Goal: Find specific page/section: Find specific page/section

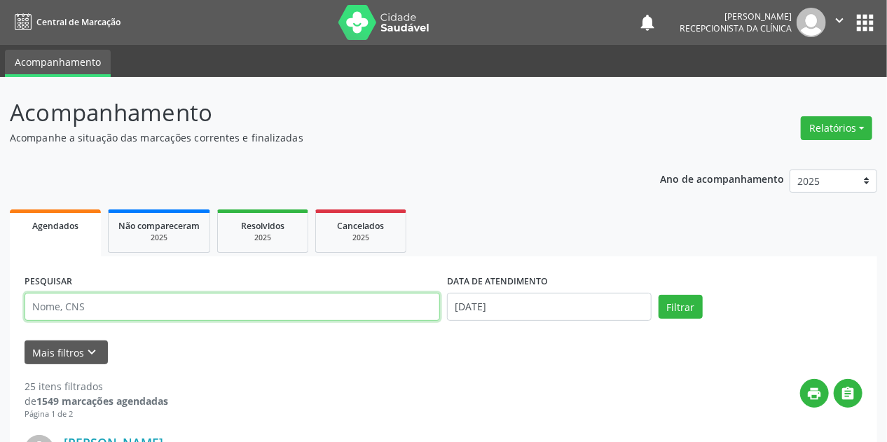
click at [107, 298] on input "text" at bounding box center [232, 307] width 415 height 28
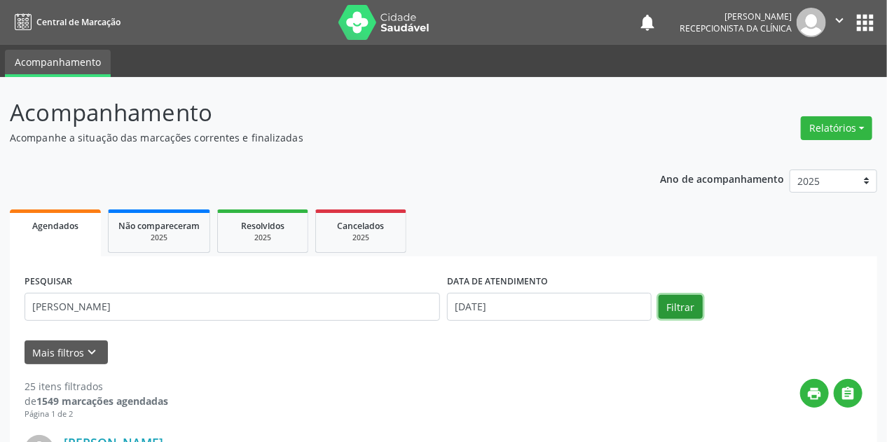
click at [687, 310] on button "Filtrar" at bounding box center [681, 307] width 44 height 24
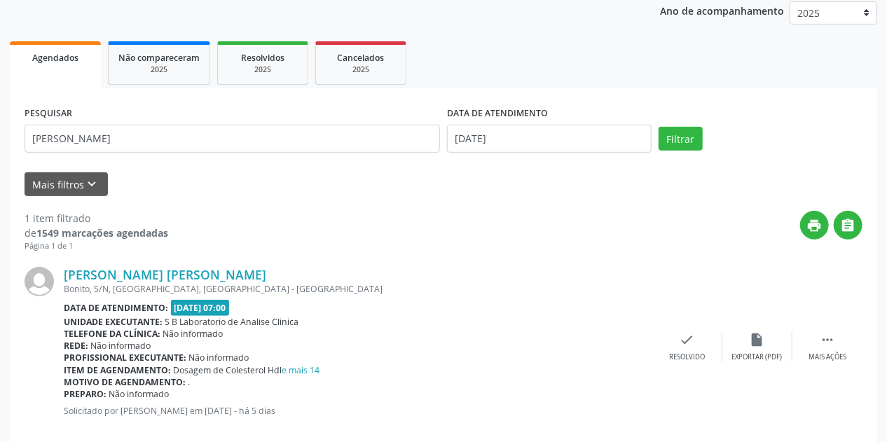
scroll to position [191, 0]
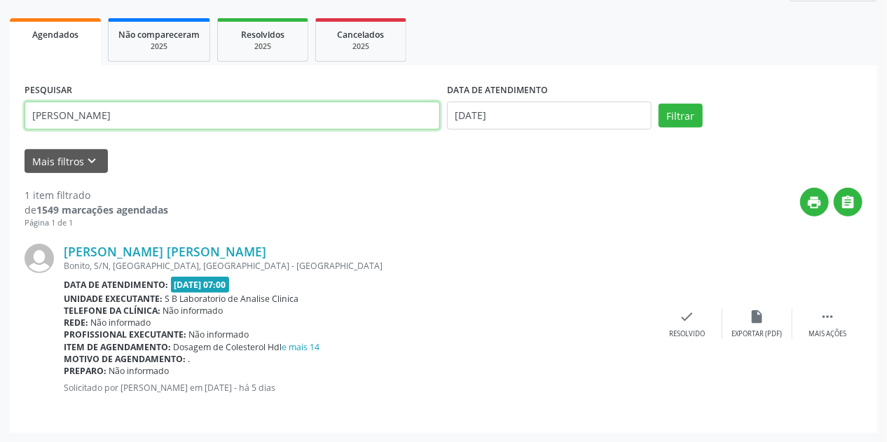
click at [153, 114] on input "[PERSON_NAME]" at bounding box center [232, 116] width 415 height 28
type input "[PERSON_NAME]"
click at [659, 104] on button "Filtrar" at bounding box center [681, 116] width 44 height 24
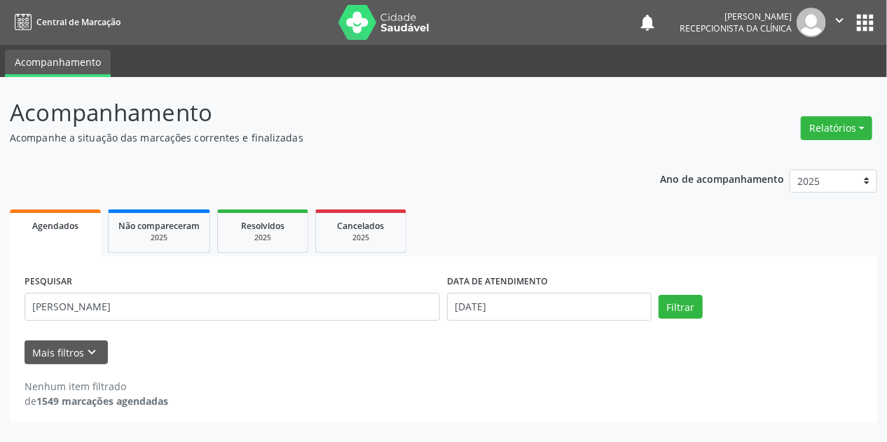
scroll to position [0, 0]
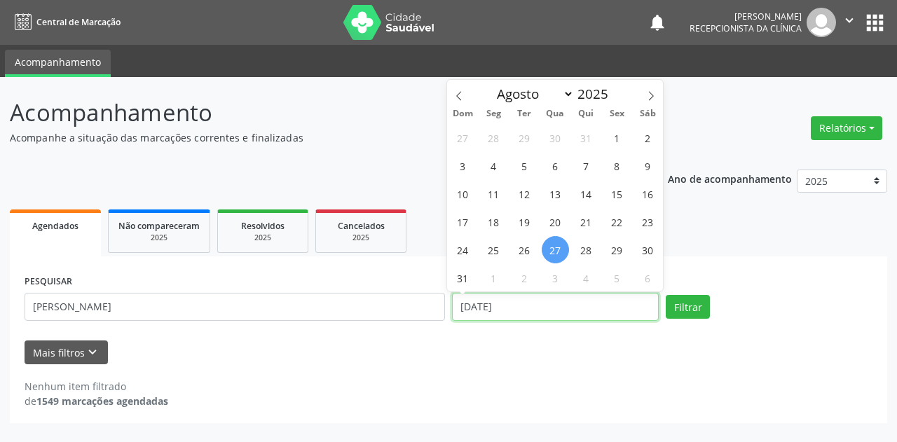
click at [470, 303] on input "[DATE]" at bounding box center [555, 307] width 207 height 28
click at [555, 240] on span "27" at bounding box center [555, 249] width 27 height 27
type input "[DATE]"
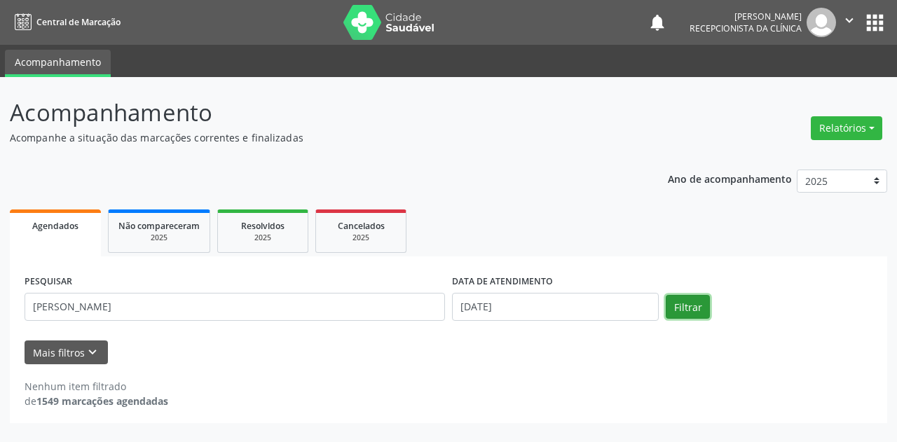
click at [698, 308] on button "Filtrar" at bounding box center [688, 307] width 44 height 24
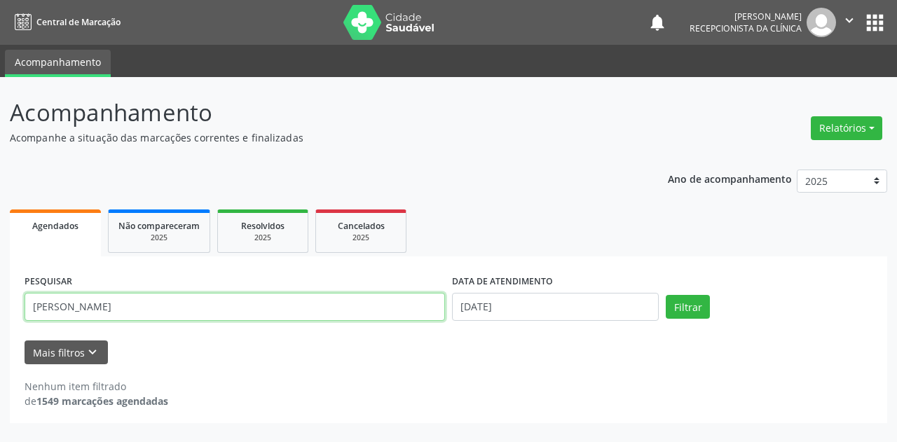
drag, startPoint x: 142, startPoint y: 309, endPoint x: 0, endPoint y: 282, distance: 144.8
click at [0, 282] on div "Acompanhamento Acompanhe a situação das marcações correntes e finalizadas Relat…" at bounding box center [448, 259] width 897 height 365
click at [666, 295] on button "Filtrar" at bounding box center [688, 307] width 44 height 24
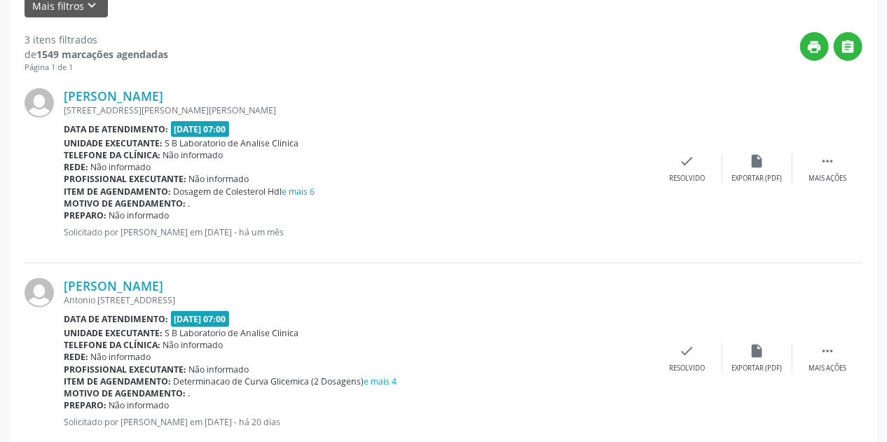
scroll to position [11, 0]
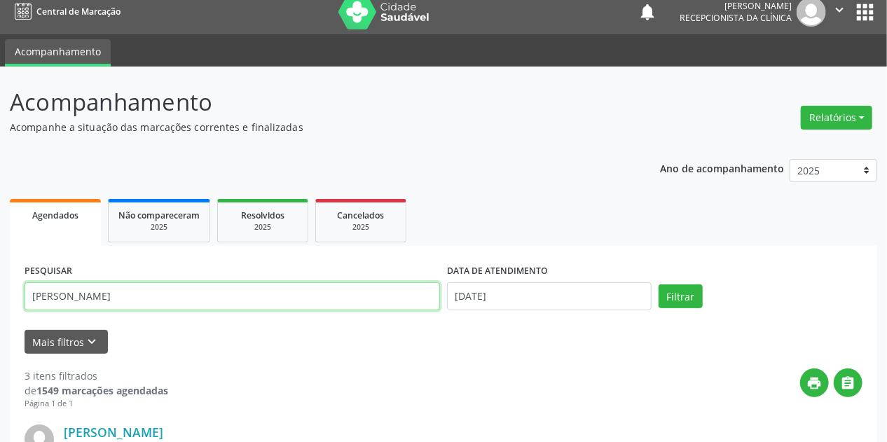
drag, startPoint x: 97, startPoint y: 291, endPoint x: 0, endPoint y: 292, distance: 97.4
type input "[PERSON_NAME]"
click at [659, 284] on button "Filtrar" at bounding box center [681, 296] width 44 height 24
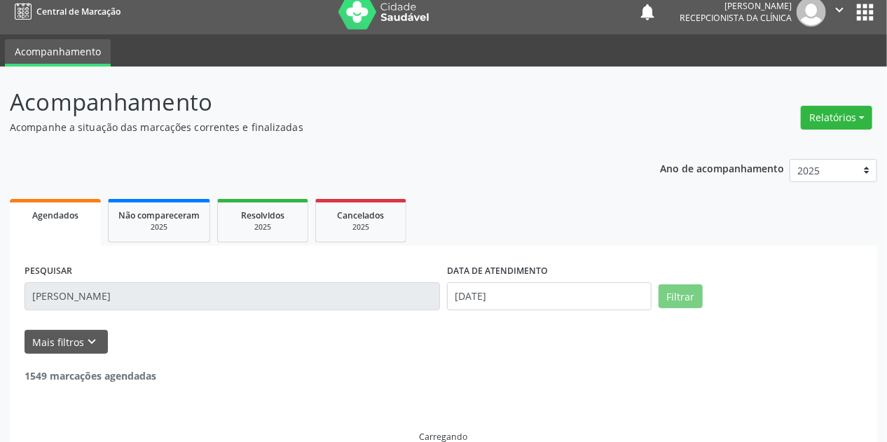
scroll to position [0, 0]
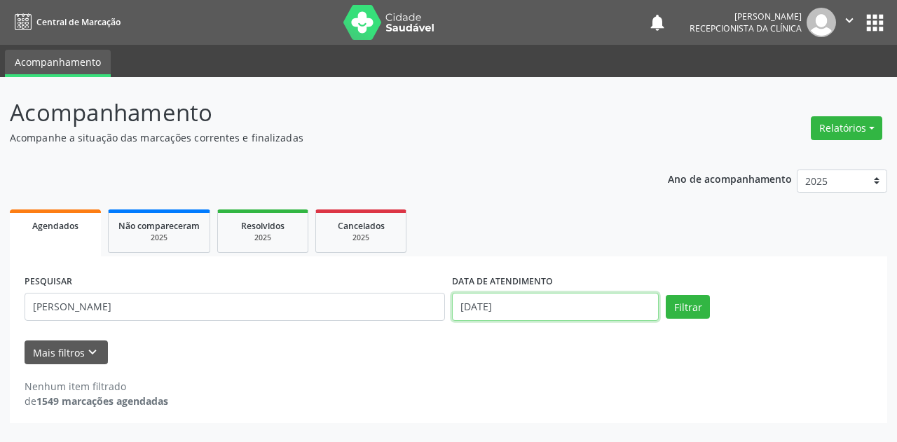
click at [483, 299] on input "[DATE]" at bounding box center [555, 307] width 207 height 28
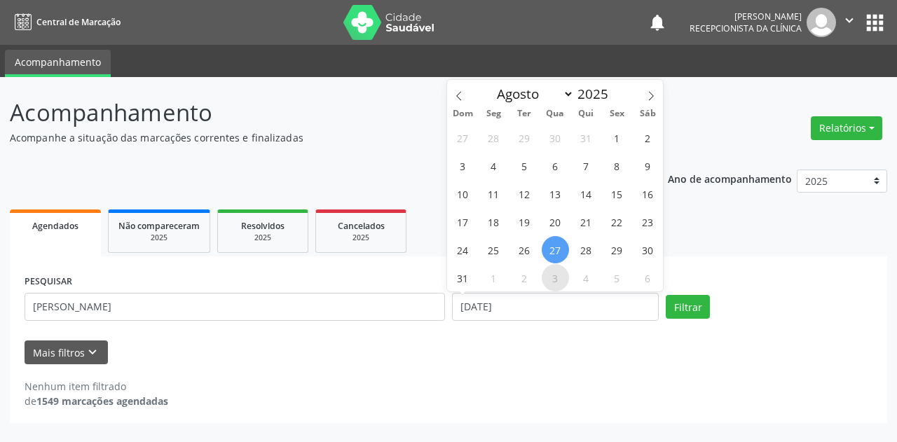
click at [554, 270] on span "3" at bounding box center [555, 277] width 27 height 27
type input "03/09/2025"
click at [554, 270] on span "3" at bounding box center [555, 277] width 27 height 27
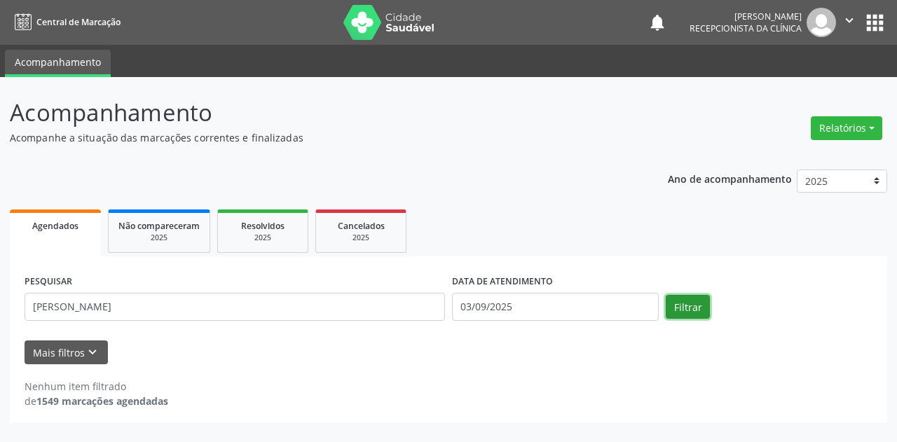
click at [692, 303] on button "Filtrar" at bounding box center [688, 307] width 44 height 24
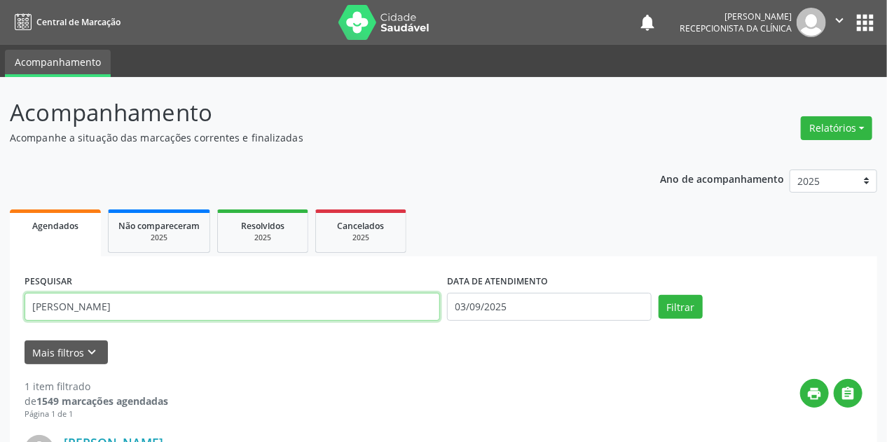
drag, startPoint x: 151, startPoint y: 300, endPoint x: 0, endPoint y: 316, distance: 151.5
click at [0, 314] on div "Acompanhamento Acompanhe a situação das marcações correntes e finalizadas Relat…" at bounding box center [443, 355] width 887 height 557
click at [659, 295] on button "Filtrar" at bounding box center [681, 307] width 44 height 24
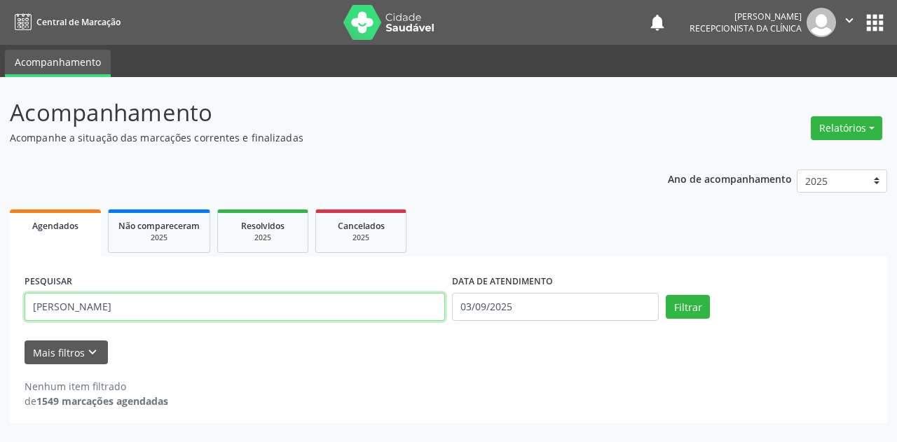
click at [90, 305] on input "[PERSON_NAME]" at bounding box center [235, 307] width 420 height 28
click at [666, 295] on button "Filtrar" at bounding box center [688, 307] width 44 height 24
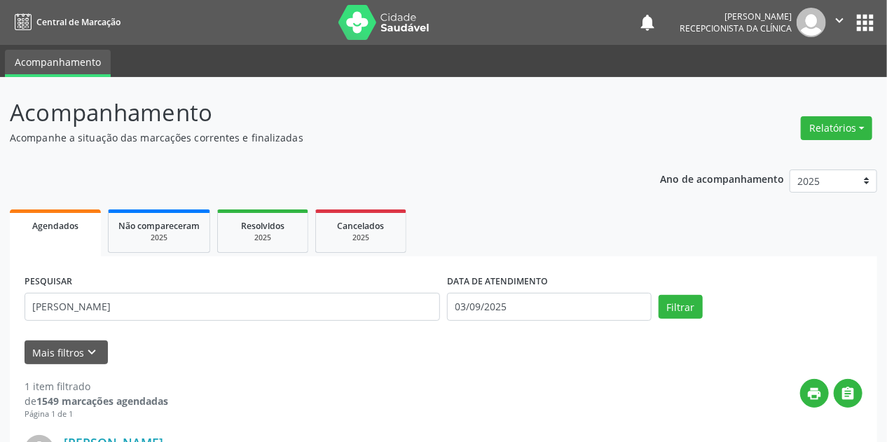
scroll to position [191, 0]
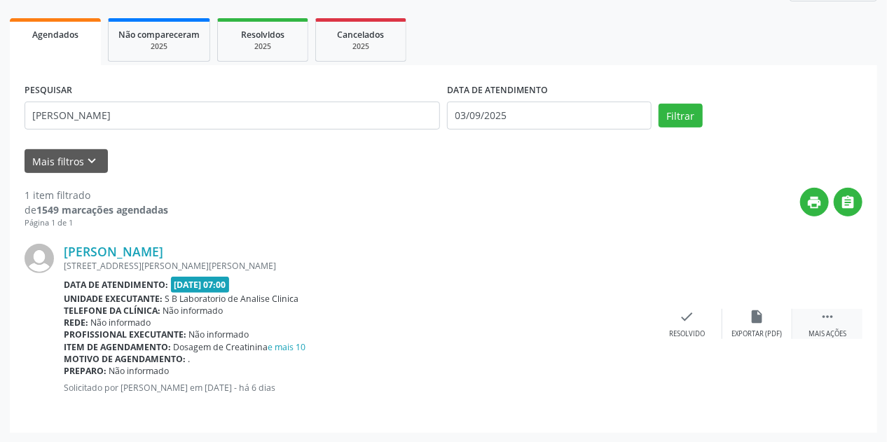
click at [831, 326] on div " Mais ações" at bounding box center [827, 324] width 70 height 30
click at [626, 322] on div "print Imprimir" at bounding box center [617, 324] width 70 height 30
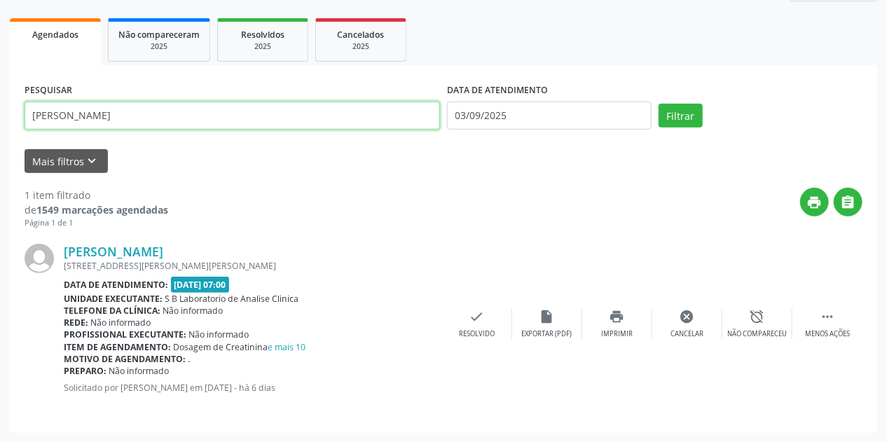
drag, startPoint x: 149, startPoint y: 104, endPoint x: 0, endPoint y: 137, distance: 152.8
click at [0, 137] on div "Acompanhamento Acompanhe a situação das marcações correntes e finalizadas Relat…" at bounding box center [443, 164] width 887 height 557
click at [659, 104] on button "Filtrar" at bounding box center [681, 116] width 44 height 24
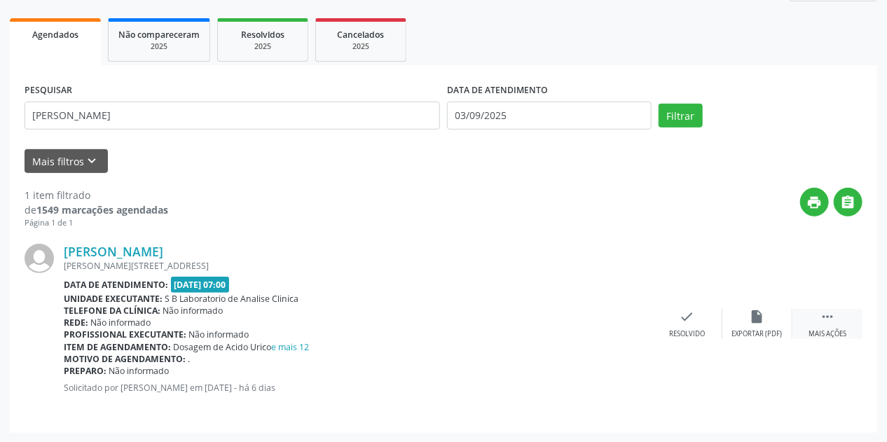
click at [830, 323] on div " Mais ações" at bounding box center [827, 324] width 70 height 30
click at [616, 322] on icon "print" at bounding box center [617, 316] width 15 height 15
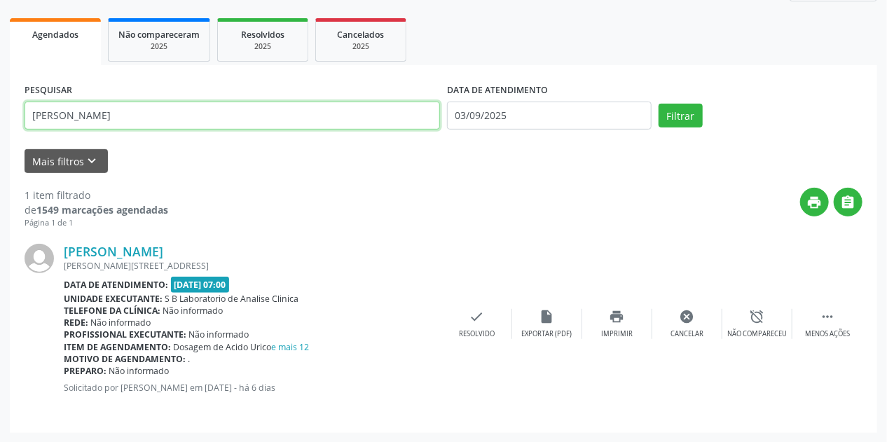
drag, startPoint x: 109, startPoint y: 123, endPoint x: 0, endPoint y: 149, distance: 112.3
click at [0, 149] on div "Acompanhamento Acompanhe a situação das marcações correntes e finalizadas Relat…" at bounding box center [443, 164] width 887 height 557
click at [659, 104] on button "Filtrar" at bounding box center [681, 116] width 44 height 24
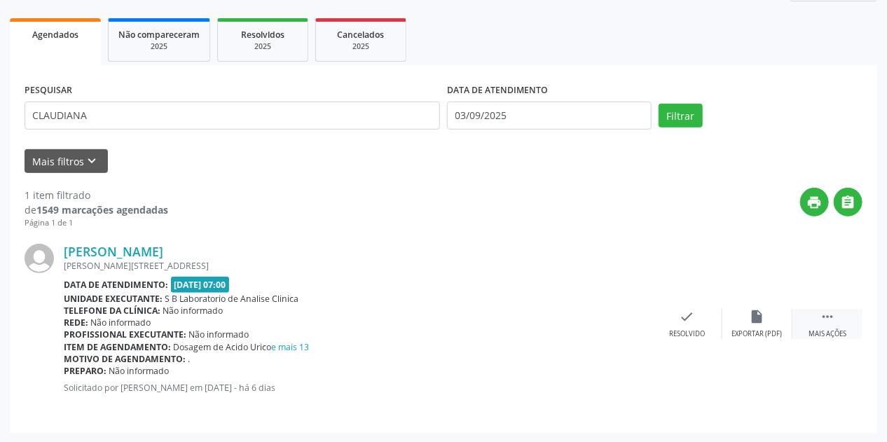
click at [827, 317] on icon "" at bounding box center [827, 316] width 15 height 15
click at [619, 320] on icon "print" at bounding box center [617, 316] width 15 height 15
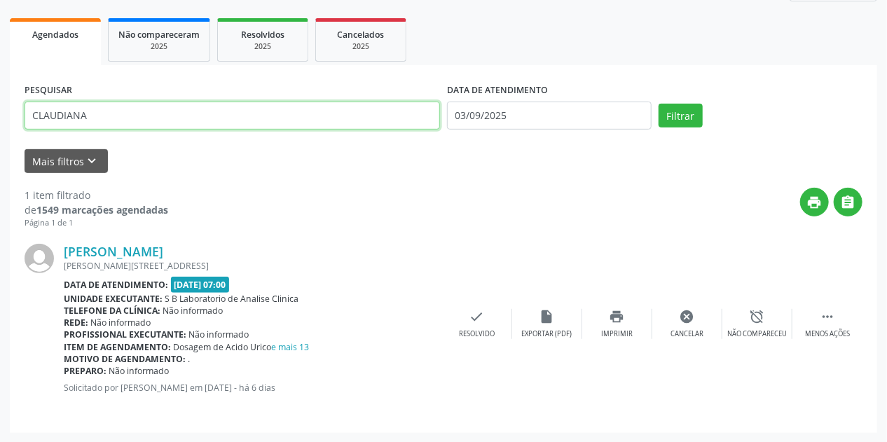
drag, startPoint x: 121, startPoint y: 121, endPoint x: 0, endPoint y: 123, distance: 120.5
click at [0, 123] on div "Acompanhamento Acompanhe a situação das marcações correntes e finalizadas Relat…" at bounding box center [443, 164] width 887 height 557
click at [659, 104] on button "Filtrar" at bounding box center [681, 116] width 44 height 24
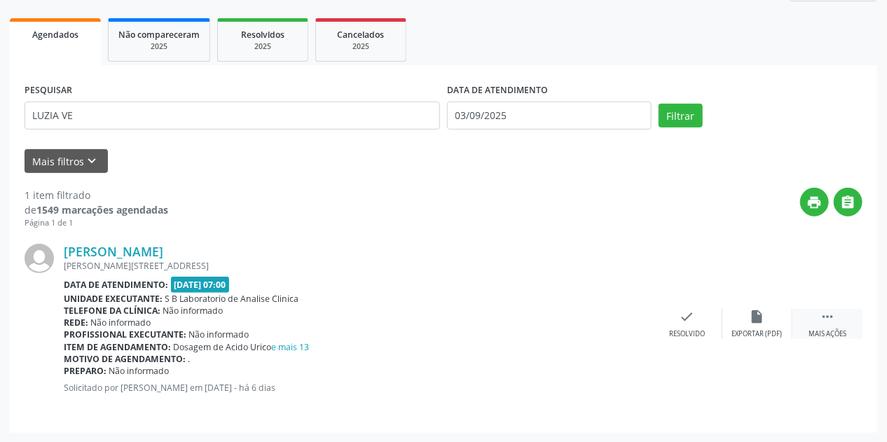
click at [844, 320] on div " Mais ações" at bounding box center [827, 324] width 70 height 30
click at [633, 325] on div "print Imprimir" at bounding box center [617, 324] width 70 height 30
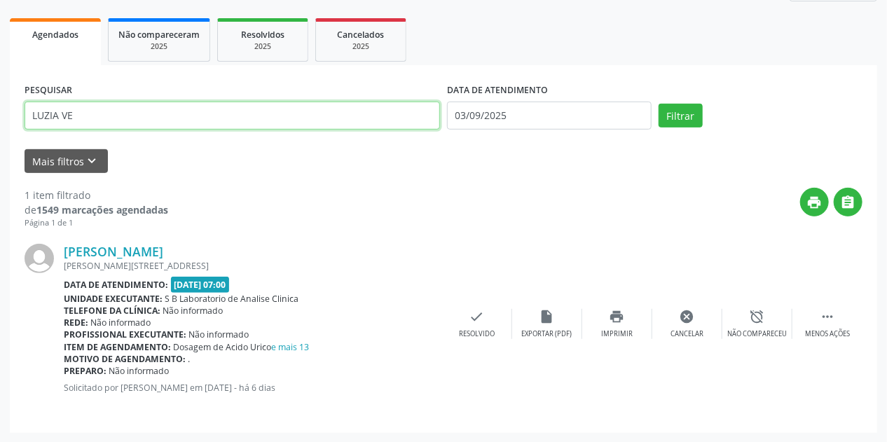
drag, startPoint x: 99, startPoint y: 115, endPoint x: 0, endPoint y: 118, distance: 98.9
click at [0, 118] on div "Acompanhamento Acompanhe a situação das marcações correntes e finalizadas Relat…" at bounding box center [443, 164] width 887 height 557
click at [659, 104] on button "Filtrar" at bounding box center [681, 116] width 44 height 24
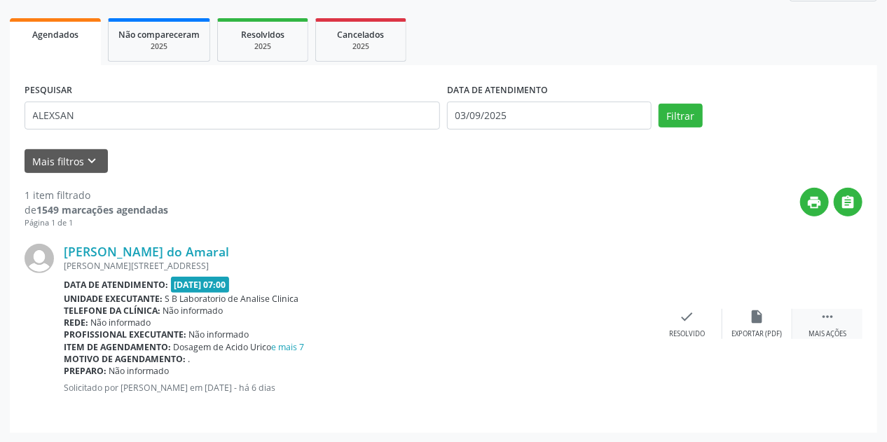
click at [832, 327] on div " Mais ações" at bounding box center [827, 324] width 70 height 30
click at [617, 320] on icon "print" at bounding box center [617, 316] width 15 height 15
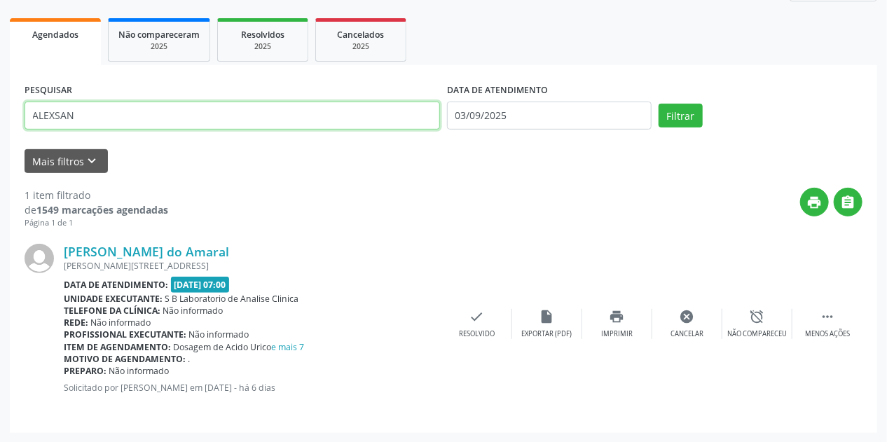
drag, startPoint x: 104, startPoint y: 108, endPoint x: 0, endPoint y: 118, distance: 104.2
click at [0, 118] on div "Acompanhamento Acompanhe a situação das marcações correntes e finalizadas Relat…" at bounding box center [443, 164] width 887 height 557
click at [659, 104] on button "Filtrar" at bounding box center [681, 116] width 44 height 24
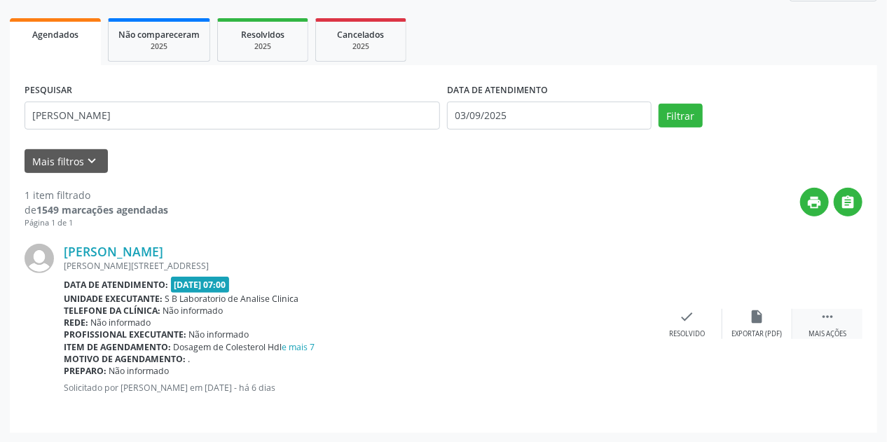
click at [833, 335] on div "Mais ações" at bounding box center [828, 334] width 38 height 10
click at [619, 324] on div "print Imprimir" at bounding box center [617, 324] width 70 height 30
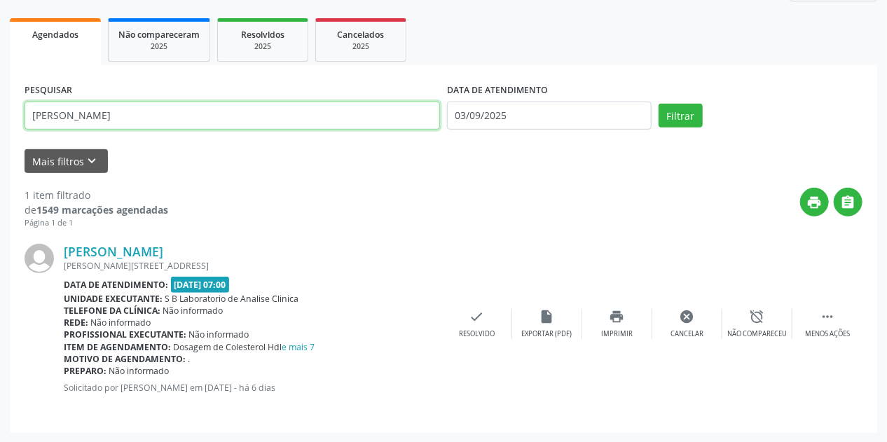
drag, startPoint x: 130, startPoint y: 112, endPoint x: 0, endPoint y: 143, distance: 133.9
click at [0, 143] on div "Acompanhamento Acompanhe a situação das marcações correntes e finalizadas Relat…" at bounding box center [443, 164] width 887 height 557
click at [659, 104] on button "Filtrar" at bounding box center [681, 116] width 44 height 24
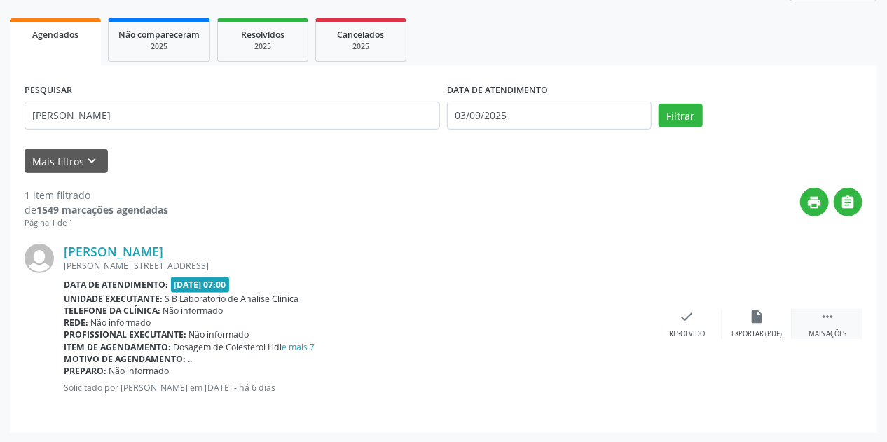
click at [835, 331] on div "Mais ações" at bounding box center [828, 334] width 38 height 10
click at [612, 322] on icon "print" at bounding box center [617, 316] width 15 height 15
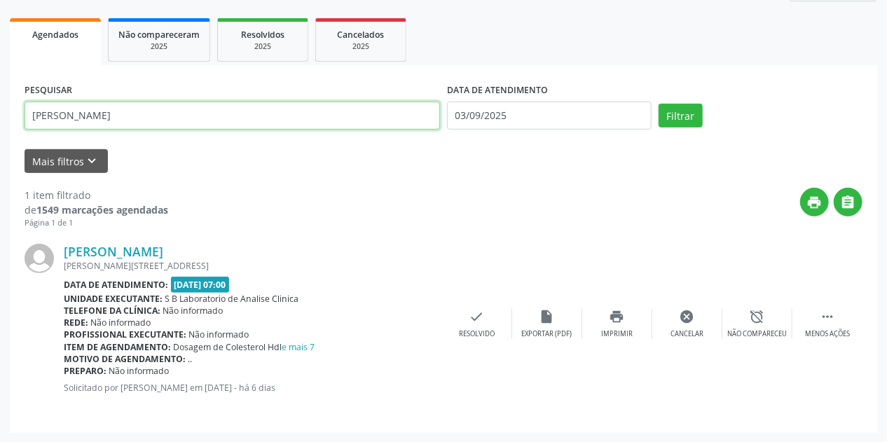
drag, startPoint x: 90, startPoint y: 111, endPoint x: 0, endPoint y: 107, distance: 89.8
click at [0, 107] on div "Acompanhamento Acompanhe a situação das marcações correntes e finalizadas Relat…" at bounding box center [443, 164] width 887 height 557
click at [659, 104] on button "Filtrar" at bounding box center [681, 116] width 44 height 24
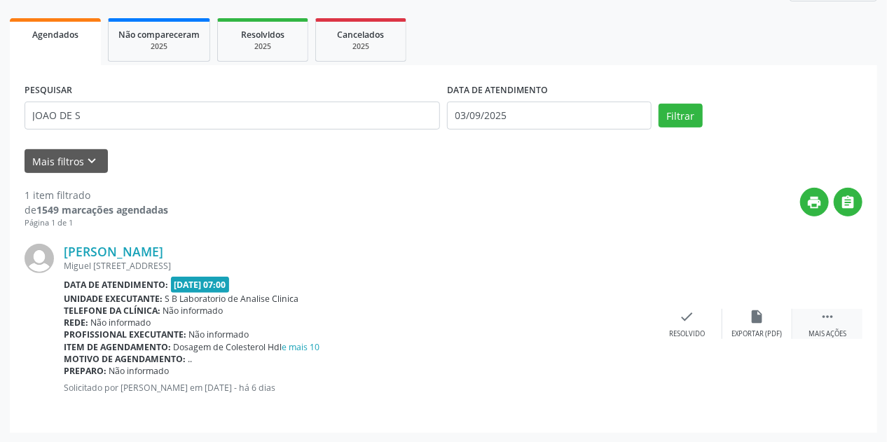
click at [816, 318] on div " Mais ações" at bounding box center [827, 324] width 70 height 30
click at [620, 320] on icon "print" at bounding box center [617, 316] width 15 height 15
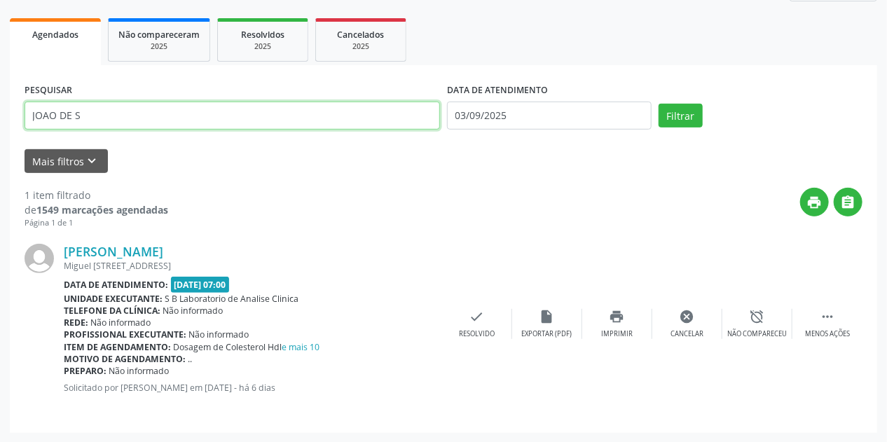
drag, startPoint x: 121, startPoint y: 123, endPoint x: 0, endPoint y: 143, distance: 122.9
click at [0, 141] on div "Acompanhamento Acompanhe a situação das marcações correntes e finalizadas Relat…" at bounding box center [443, 164] width 887 height 557
click at [659, 104] on button "Filtrar" at bounding box center [681, 116] width 44 height 24
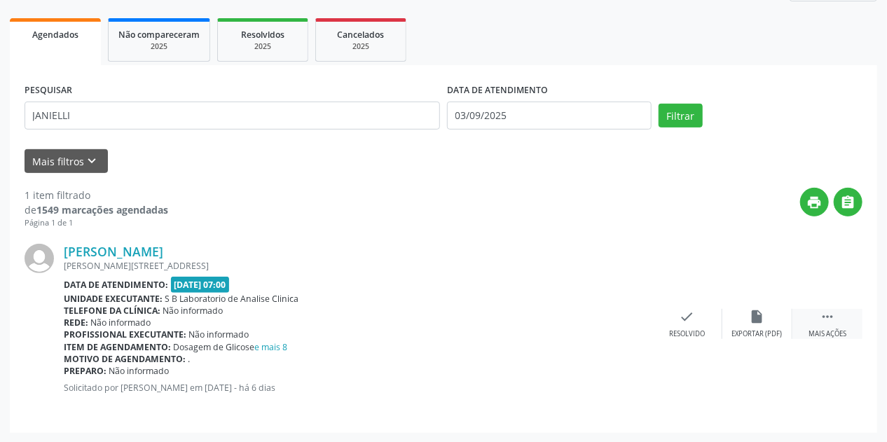
click at [841, 329] on div "Mais ações" at bounding box center [828, 334] width 38 height 10
click at [614, 316] on icon "print" at bounding box center [617, 316] width 15 height 15
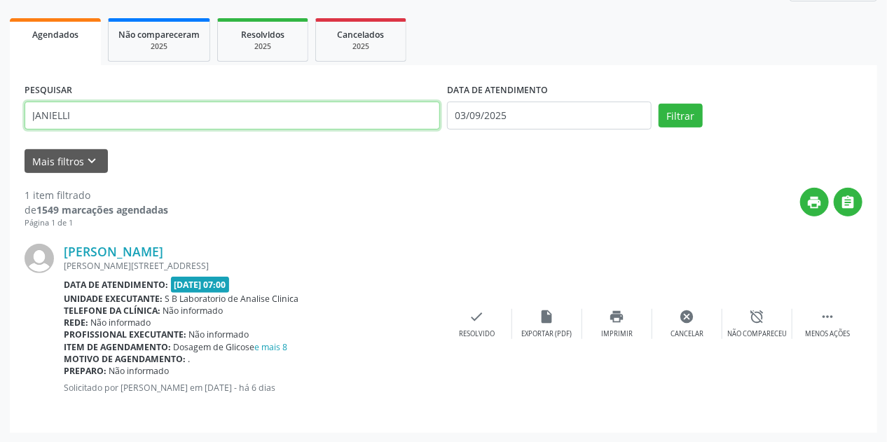
drag, startPoint x: 134, startPoint y: 121, endPoint x: 0, endPoint y: 107, distance: 134.6
click at [0, 107] on div "Acompanhamento Acompanhe a situação das marcações correntes e finalizadas Relat…" at bounding box center [443, 164] width 887 height 557
click at [659, 104] on button "Filtrar" at bounding box center [681, 116] width 44 height 24
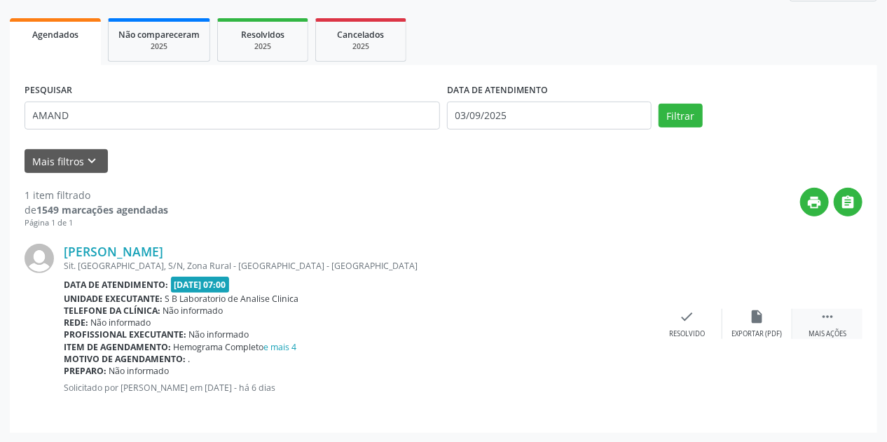
click at [838, 335] on div "Mais ações" at bounding box center [828, 334] width 38 height 10
click at [620, 319] on icon "print" at bounding box center [617, 316] width 15 height 15
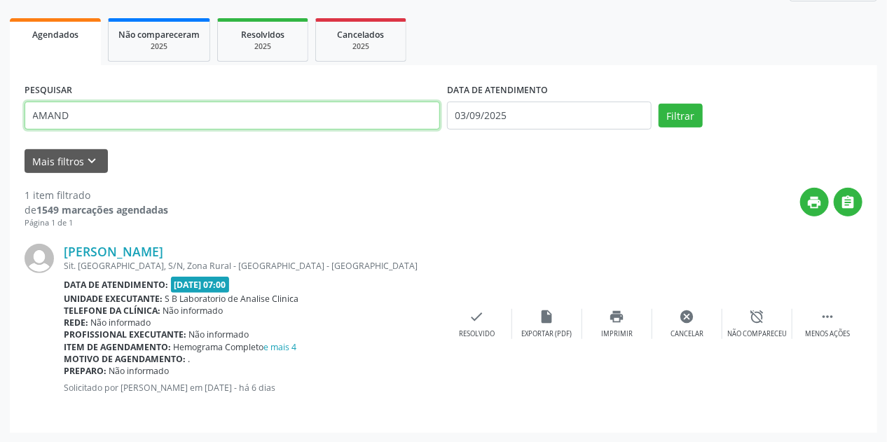
drag, startPoint x: 92, startPoint y: 116, endPoint x: 0, endPoint y: 139, distance: 94.7
click at [0, 139] on div "Acompanhamento Acompanhe a situação das marcações correntes e finalizadas Relat…" at bounding box center [443, 164] width 887 height 557
click at [659, 104] on button "Filtrar" at bounding box center [681, 116] width 44 height 24
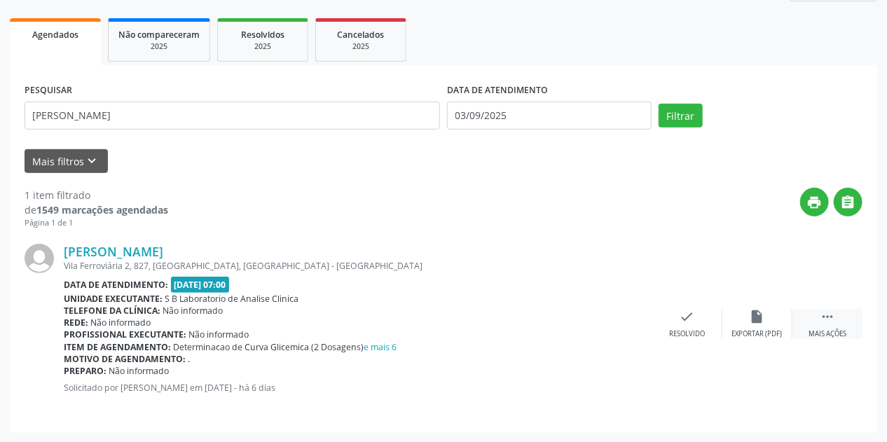
click at [819, 322] on div " Mais ações" at bounding box center [827, 324] width 70 height 30
click at [619, 322] on icon "print" at bounding box center [617, 316] width 15 height 15
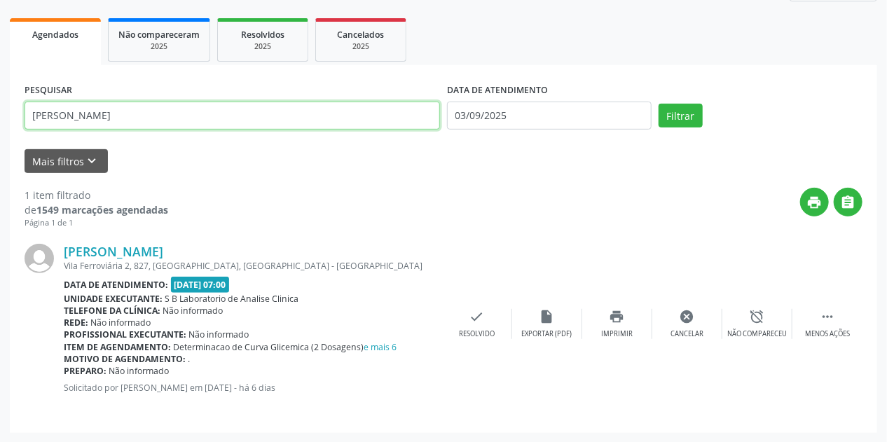
drag, startPoint x: 100, startPoint y: 121, endPoint x: 0, endPoint y: 154, distance: 105.7
click at [0, 151] on div "Acompanhamento Acompanhe a situação das marcações correntes e finalizadas Relat…" at bounding box center [443, 164] width 887 height 557
type input "VALERIA"
click at [659, 104] on button "Filtrar" at bounding box center [681, 116] width 44 height 24
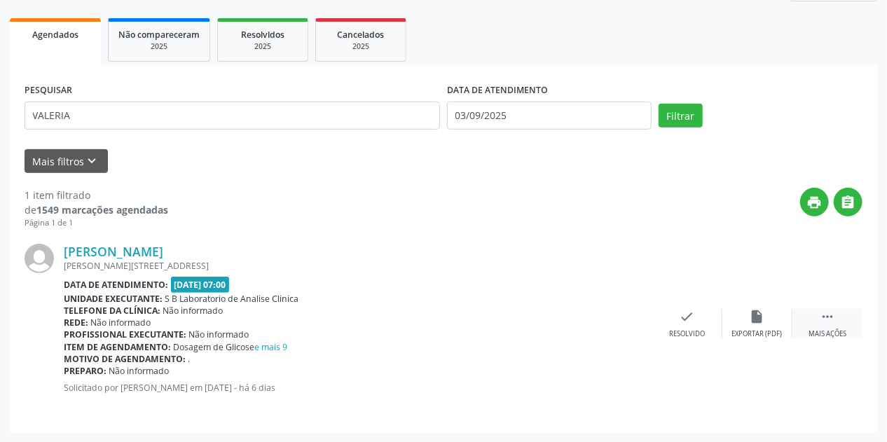
click at [832, 335] on div "Mais ações" at bounding box center [828, 334] width 38 height 10
click at [617, 315] on icon "print" at bounding box center [617, 316] width 15 height 15
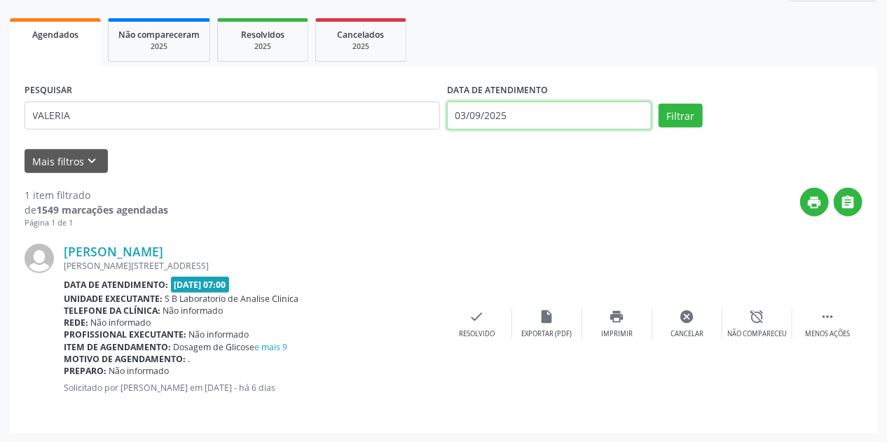
click at [507, 109] on input "03/09/2025" at bounding box center [549, 116] width 205 height 28
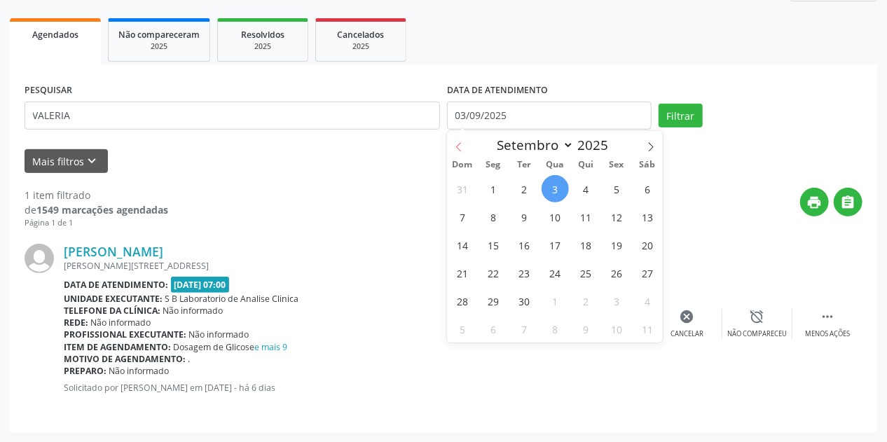
click at [459, 146] on icon at bounding box center [459, 147] width 10 height 10
select select "7"
click at [552, 296] on span "27" at bounding box center [555, 300] width 27 height 27
type input "[DATE]"
click at [553, 296] on span "27" at bounding box center [555, 300] width 27 height 27
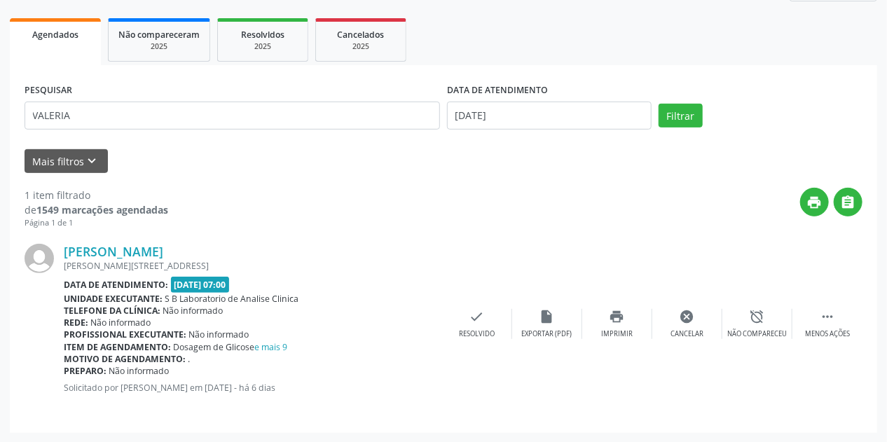
click at [799, 67] on div "PESQUISAR VALERIA DATA DE ATENDIMENTO [DATE] Filtrar UNIDADE DE REFERÊNCIA Sele…" at bounding box center [443, 249] width 867 height 368
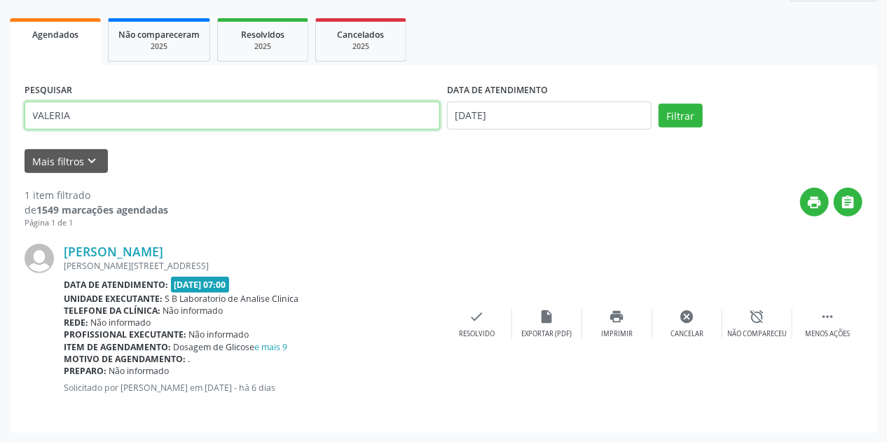
drag, startPoint x: 118, startPoint y: 104, endPoint x: 0, endPoint y: 117, distance: 119.2
click at [0, 117] on div "Acompanhamento Acompanhe a situação das marcações correntes e finalizadas Relat…" at bounding box center [443, 164] width 887 height 557
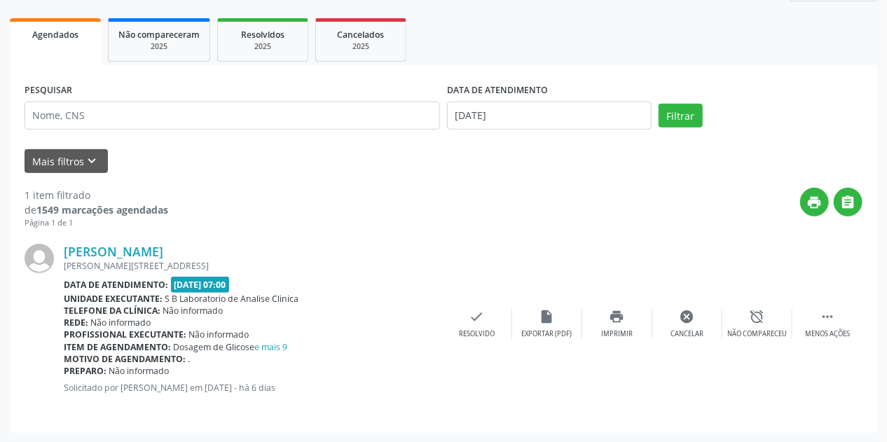
click at [252, 174] on div "1 item filtrado de 1549 marcações agendadas Página 1 de 1 print  [PERSON_NAME]…" at bounding box center [444, 295] width 838 height 245
